Goal: Task Accomplishment & Management: Manage account settings

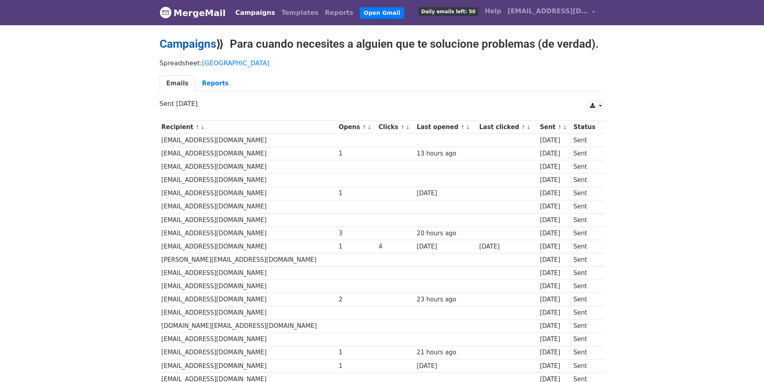
click at [187, 41] on link "Campaigns" at bounding box center [188, 43] width 57 height 13
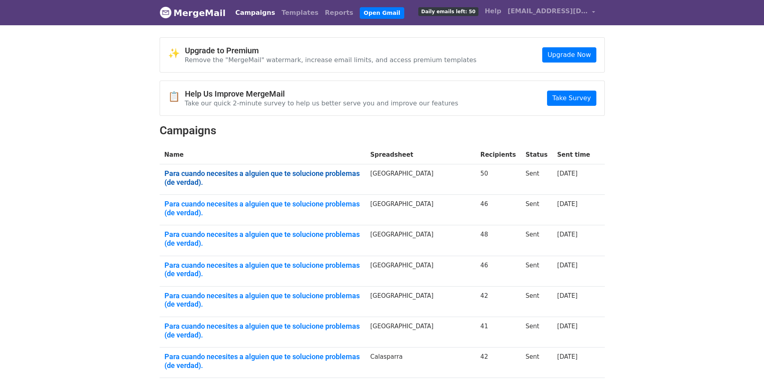
click at [268, 172] on link "Para cuando necesites a alguien que te solucione problemas (de verdad)." at bounding box center [262, 177] width 196 height 17
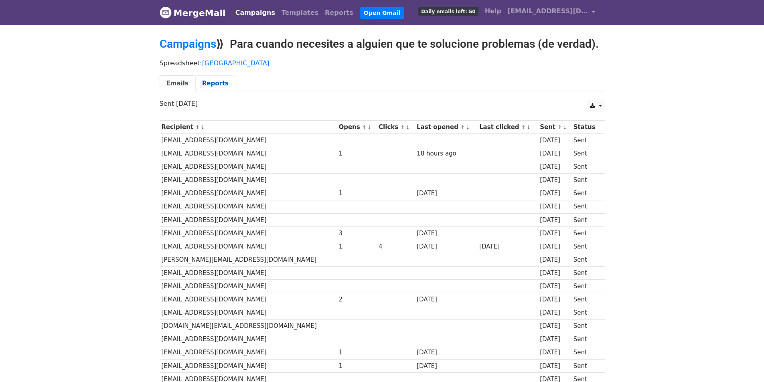
click at [213, 84] on link "Reports" at bounding box center [215, 83] width 40 height 16
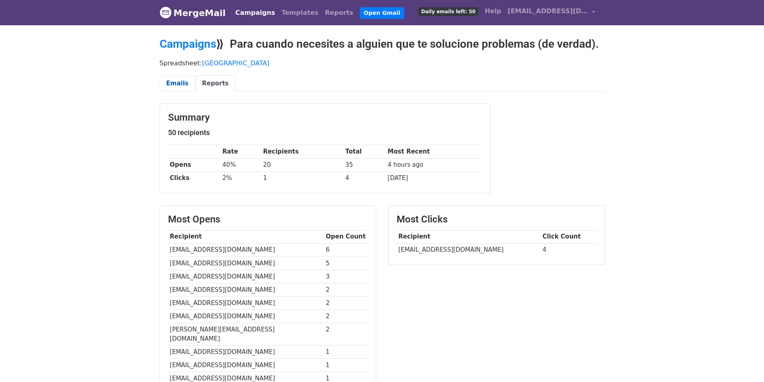
click at [181, 80] on link "Emails" at bounding box center [178, 83] width 36 height 16
